Goal: Navigation & Orientation: Find specific page/section

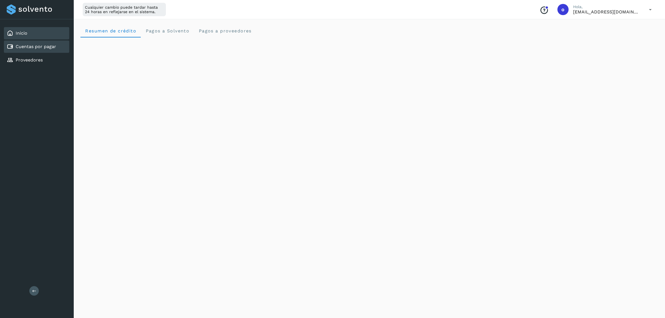
click at [32, 46] on link "Cuentas por pagar" at bounding box center [36, 46] width 41 height 5
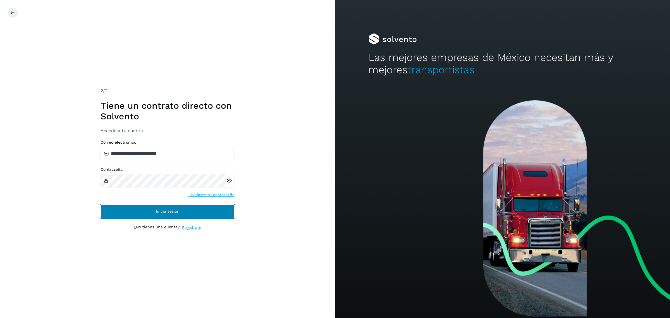
click at [149, 214] on button "Inicia sesión" at bounding box center [168, 210] width 134 height 13
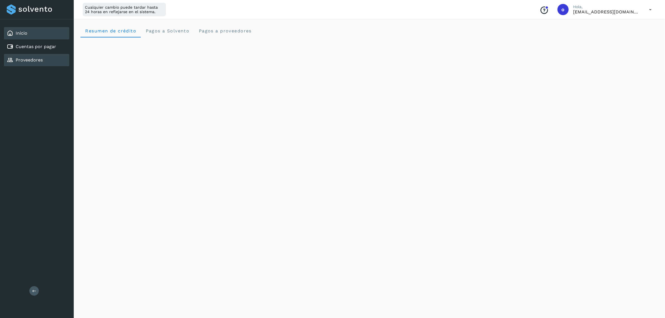
click at [58, 59] on div "Proveedores" at bounding box center [36, 60] width 65 height 12
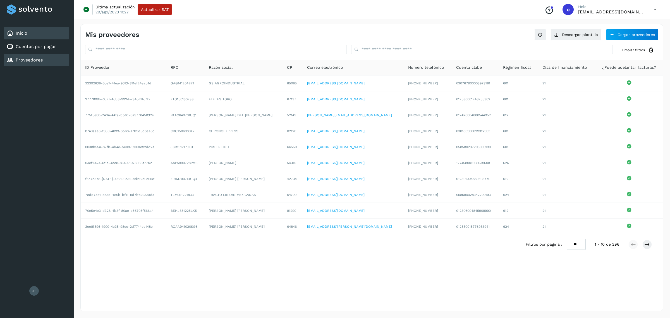
click at [41, 36] on div "Inicio" at bounding box center [36, 33] width 65 height 12
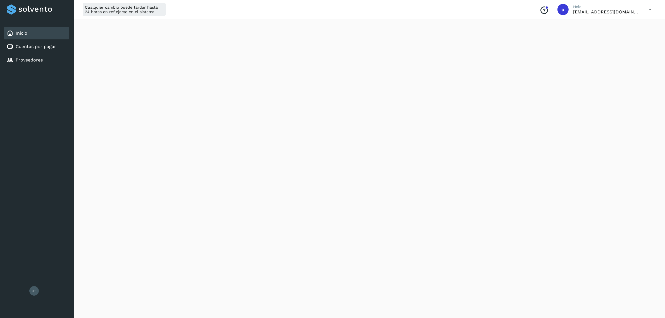
scroll to position [222, 0]
